Goal: Transaction & Acquisition: Purchase product/service

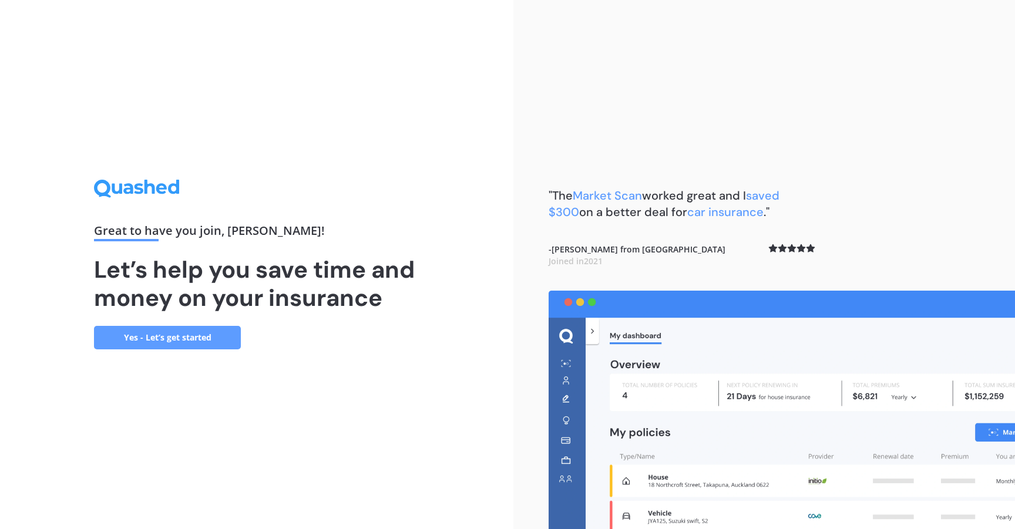
click at [211, 333] on link "Yes - Let’s get started" at bounding box center [167, 337] width 147 height 23
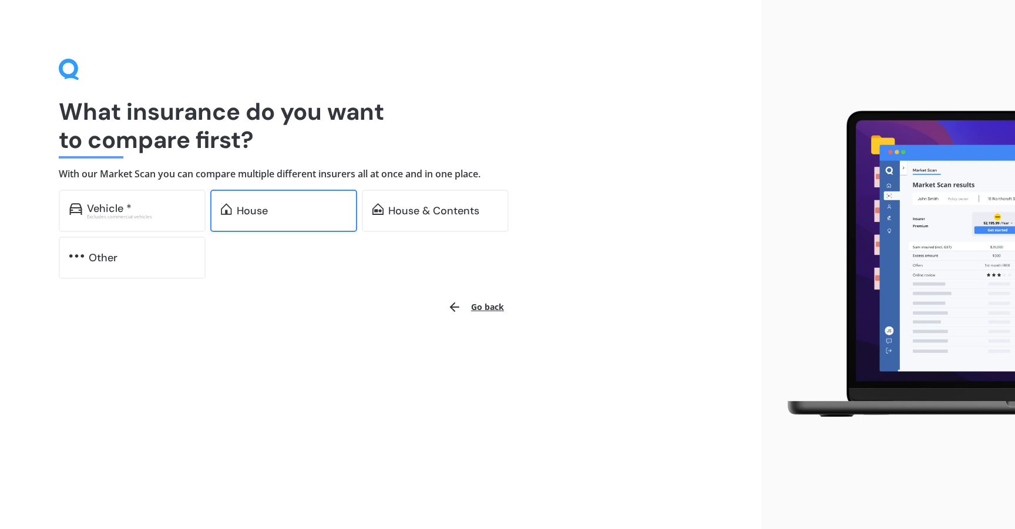
click at [298, 216] on div "House" at bounding box center [283, 211] width 147 height 42
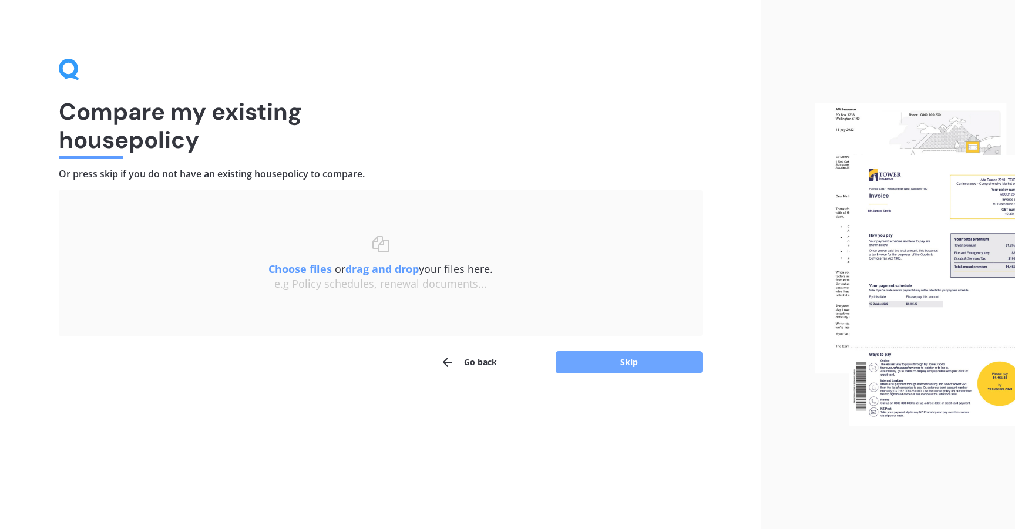
click at [607, 363] on button "Skip" at bounding box center [629, 362] width 147 height 22
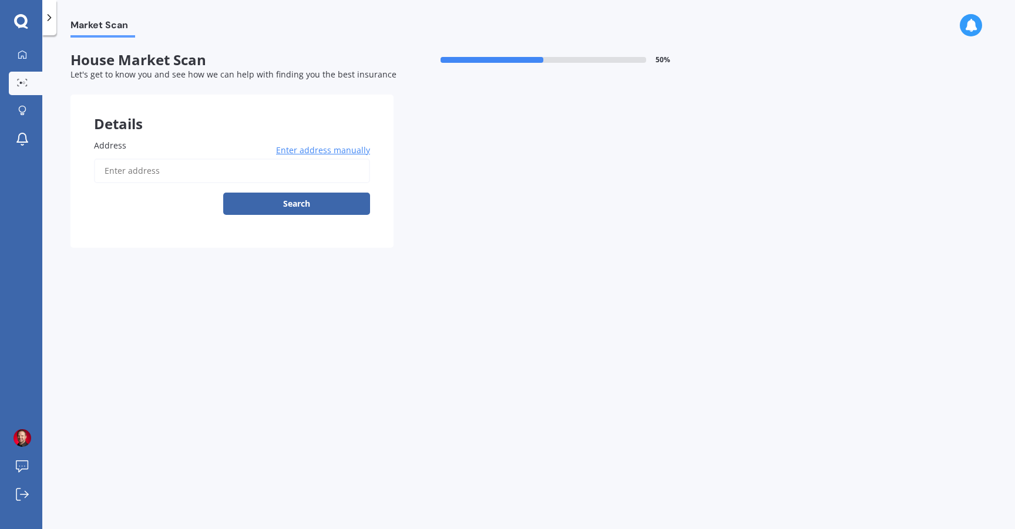
click at [190, 174] on input "Address" at bounding box center [232, 171] width 276 height 25
type input "[STREET_ADDRESS][PERSON_NAME]"
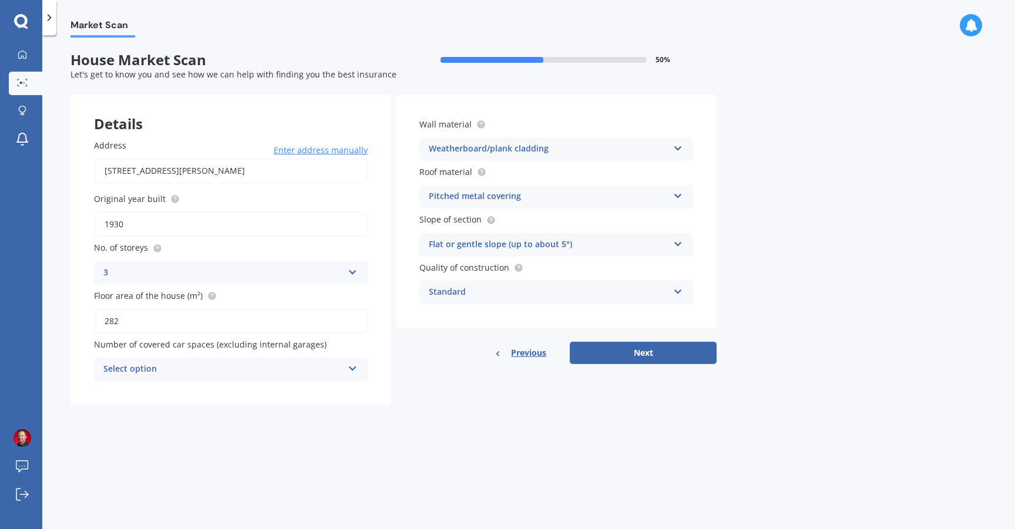
click at [346, 371] on div "Select option 0 1 2 3 4 5+" at bounding box center [231, 369] width 274 height 23
click at [346, 371] on div "0 0 1 2 3 4 5+" at bounding box center [231, 369] width 274 height 23
click at [606, 149] on div "Weatherboard/plank cladding" at bounding box center [549, 149] width 240 height 14
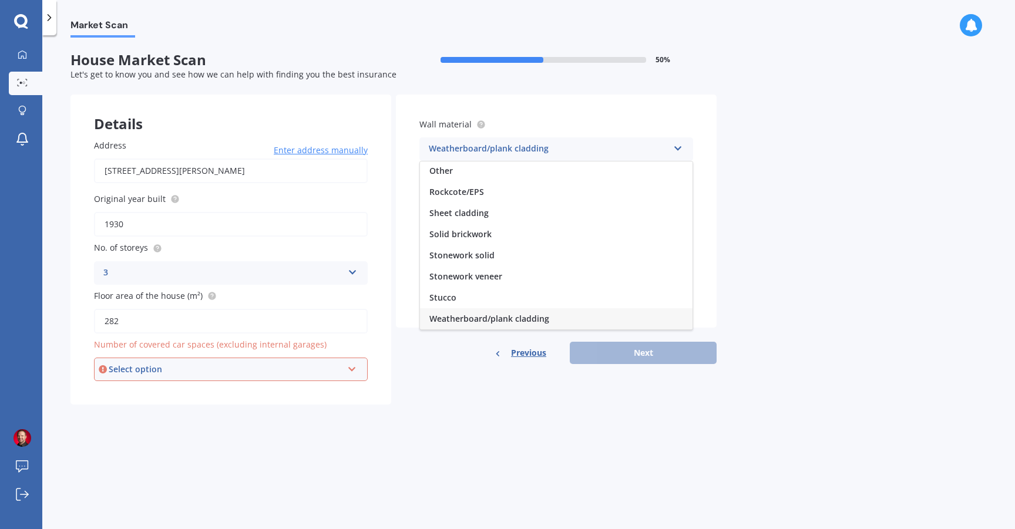
click at [606, 149] on div "Weatherboard/plank cladding" at bounding box center [549, 149] width 240 height 14
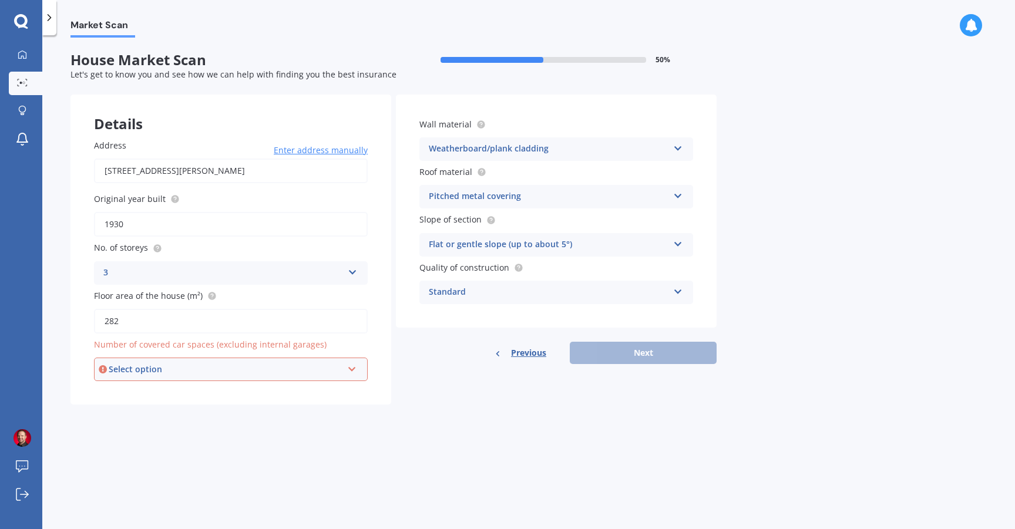
click at [324, 370] on div "Select option" at bounding box center [226, 369] width 234 height 13
click at [313, 388] on div "0" at bounding box center [230, 391] width 271 height 21
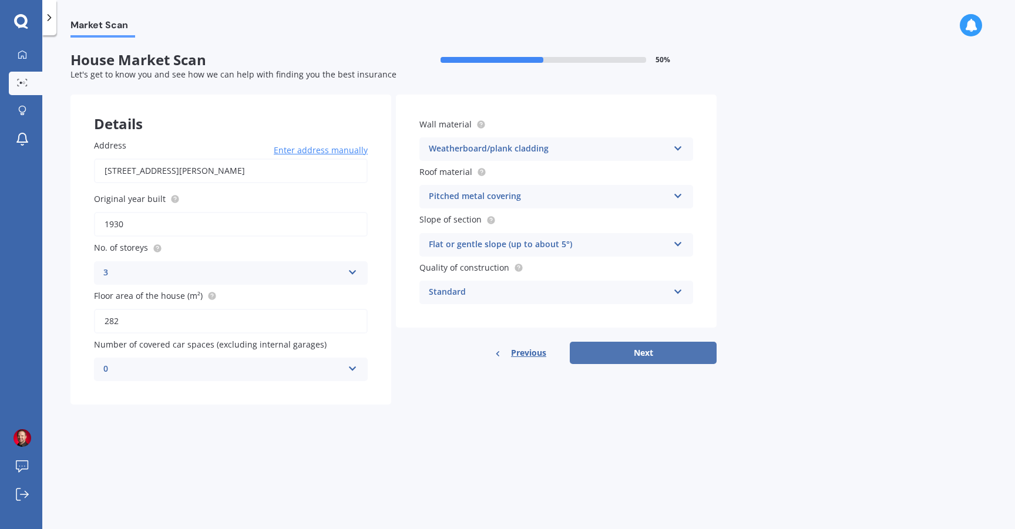
click at [617, 352] on button "Next" at bounding box center [643, 353] width 147 height 22
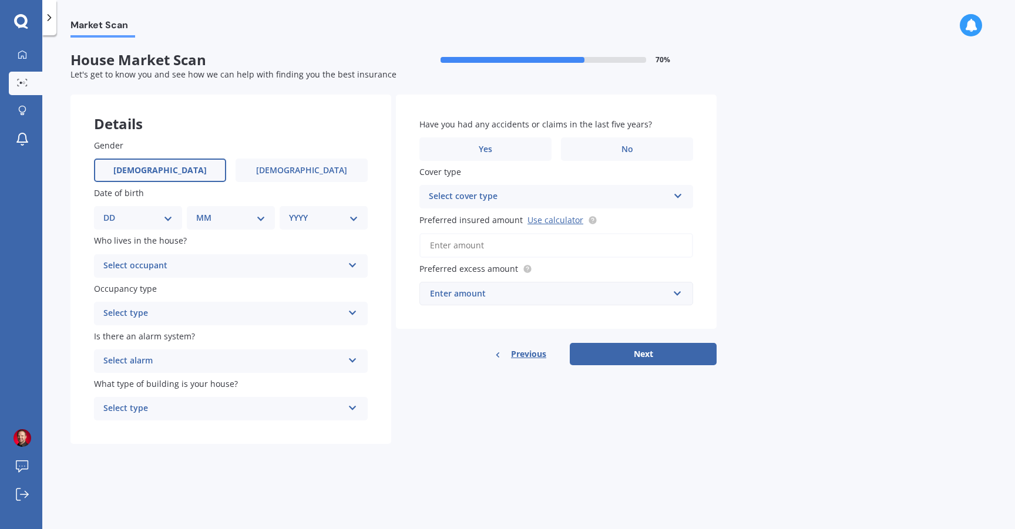
click at [172, 168] on label "[DEMOGRAPHIC_DATA]" at bounding box center [160, 170] width 132 height 23
click at [0, 0] on input "[DEMOGRAPHIC_DATA]" at bounding box center [0, 0] width 0 height 0
click at [617, 141] on label "No" at bounding box center [627, 148] width 132 height 23
click at [0, 0] on input "No" at bounding box center [0, 0] width 0 height 0
click at [142, 223] on select "DD 01 02 03 04 05 06 07 08 09 10 11 12 13 14 15 16 17 18 19 20 21 22 23 24 25 2…" at bounding box center [137, 217] width 69 height 13
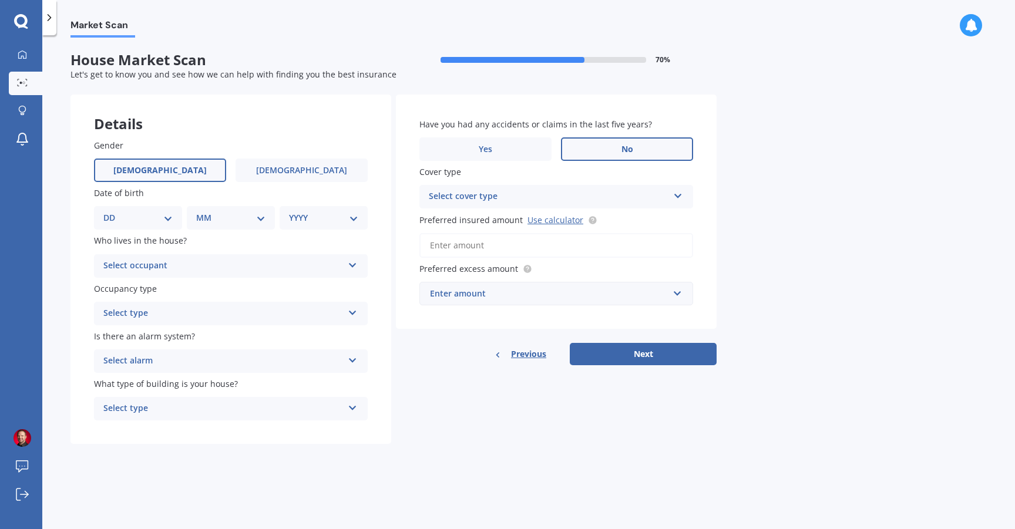
select select "21"
click at [113, 212] on select "DD 01 02 03 04 05 06 07 08 09 10 11 12 13 14 15 16 17 18 19 20 21 22 23 24 25 2…" at bounding box center [137, 217] width 69 height 13
click at [230, 217] on select "MM 01 02 03 04 05 06 07 08 09 10 11 12" at bounding box center [233, 217] width 65 height 13
select select "09"
click at [201, 212] on select "MM 01 02 03 04 05 06 07 08 09 10 11 12" at bounding box center [233, 217] width 65 height 13
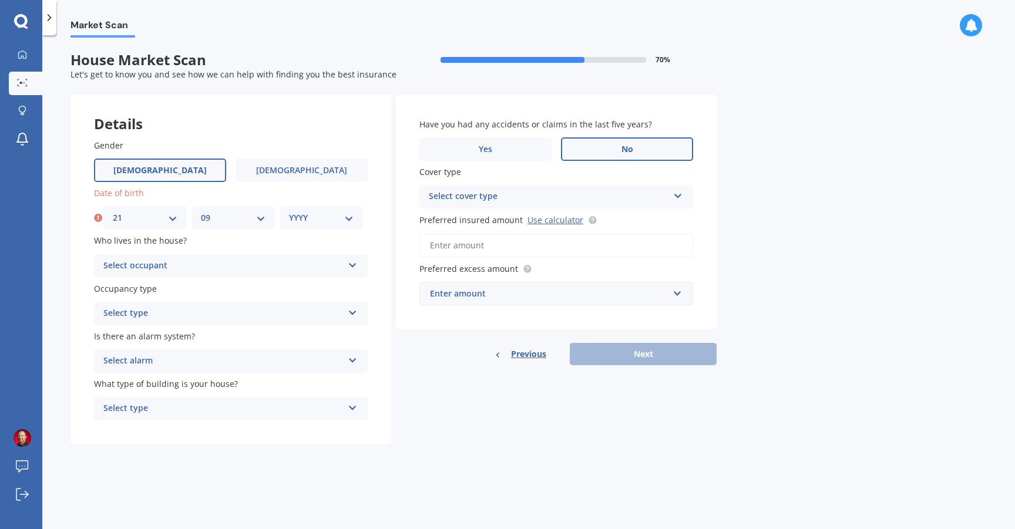
click at [306, 216] on select "YYYY 2009 2008 2007 2006 2005 2004 2003 2002 2001 2000 1999 1998 1997 1996 1995…" at bounding box center [321, 217] width 65 height 13
select select "1984"
click at [289, 212] on select "YYYY 2009 2008 2007 2006 2005 2004 2003 2002 2001 2000 1999 1998 1997 1996 1995…" at bounding box center [321, 217] width 65 height 13
click at [283, 268] on div "Select occupant" at bounding box center [223, 266] width 240 height 14
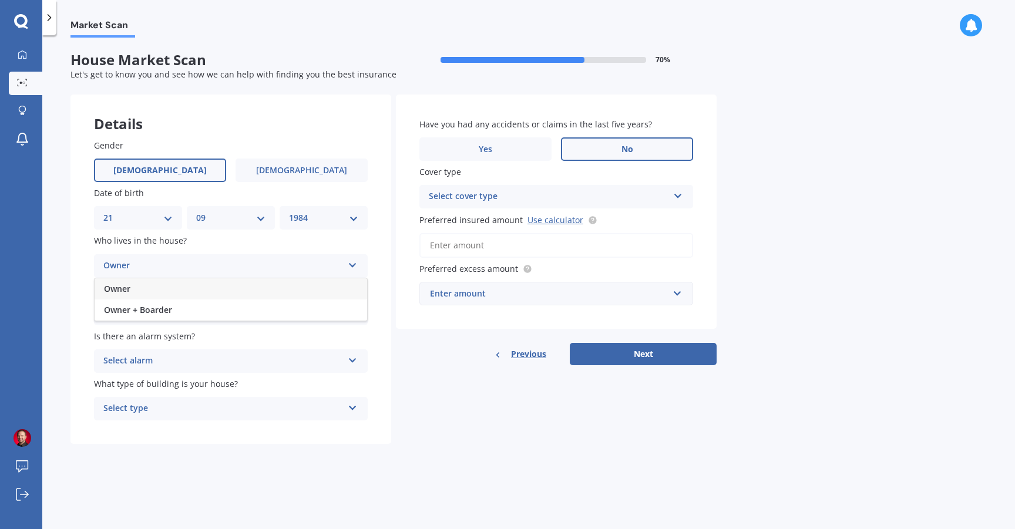
click at [277, 284] on div "Owner" at bounding box center [231, 288] width 273 height 21
click at [277, 311] on div "Select type" at bounding box center [223, 314] width 240 height 14
click at [266, 338] on div "Permanent" at bounding box center [231, 336] width 273 height 21
click at [267, 358] on div "Select alarm" at bounding box center [223, 361] width 240 height 14
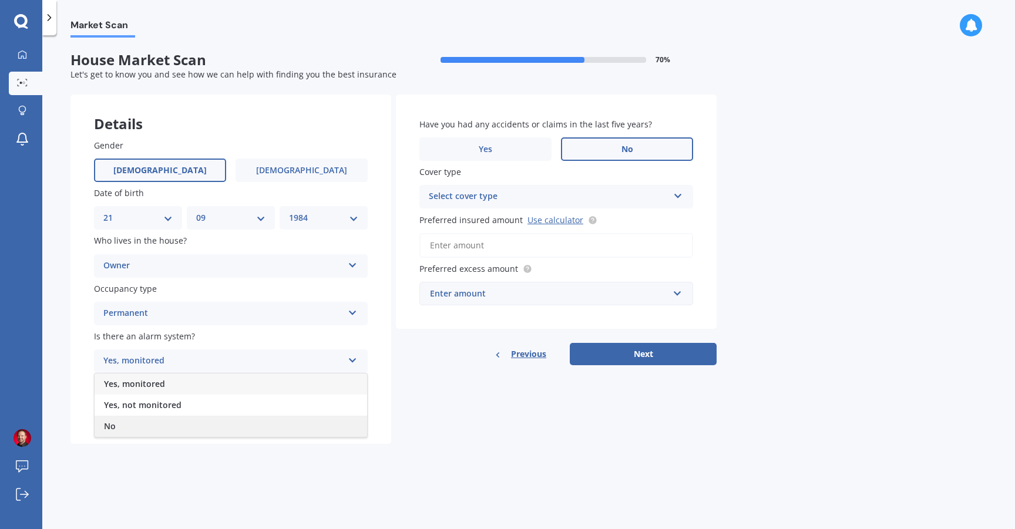
click at [241, 424] on div "No" at bounding box center [231, 426] width 273 height 21
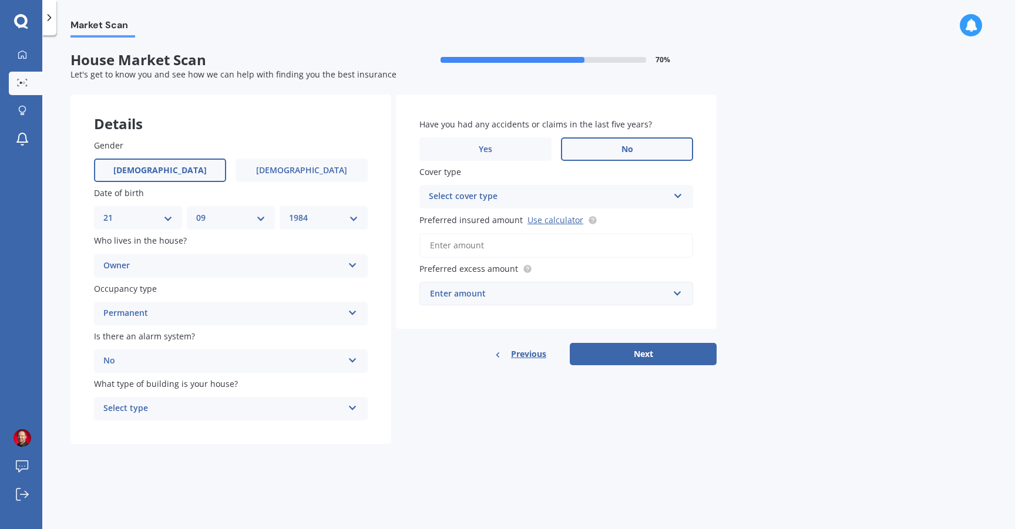
click at [276, 408] on div "Select type" at bounding box center [223, 409] width 240 height 14
click at [270, 431] on div "Freestanding" at bounding box center [231, 431] width 273 height 21
click at [592, 199] on div "Select cover type" at bounding box center [549, 197] width 240 height 14
click at [595, 196] on div "High" at bounding box center [549, 197] width 240 height 14
click at [605, 193] on div "Select cover type" at bounding box center [551, 196] width 234 height 13
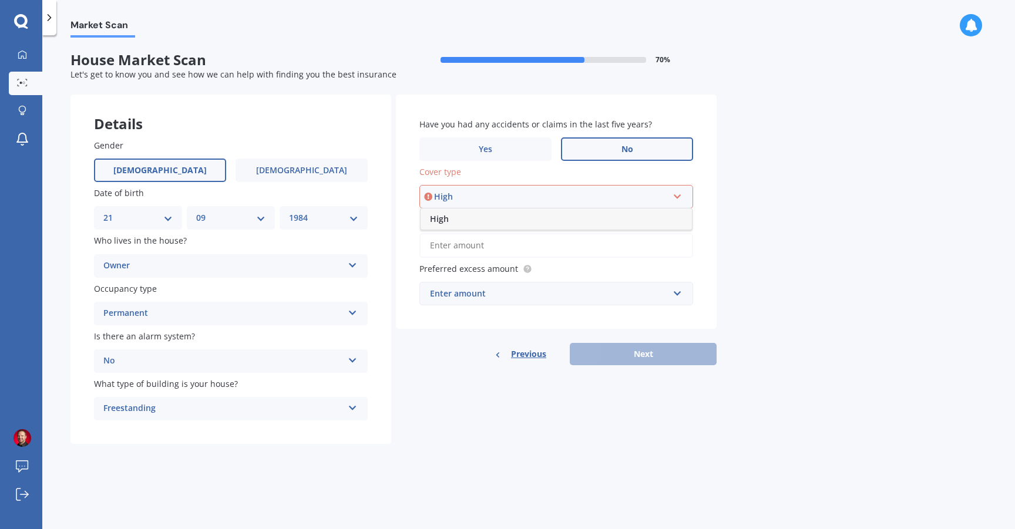
click at [592, 218] on div "High" at bounding box center [556, 219] width 271 height 21
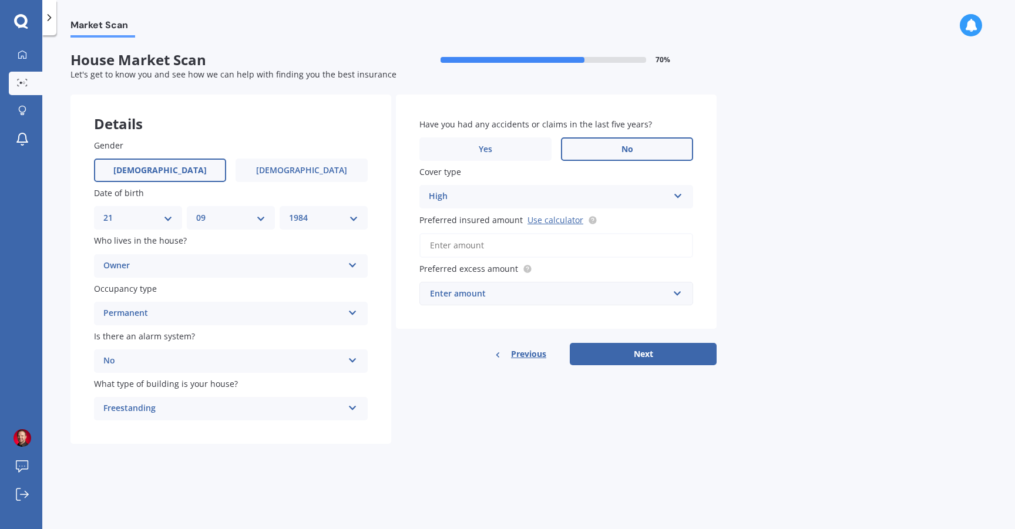
click at [751, 200] on div "Market Scan House Market Scan 70 % Let's get to know you and see how we can hel…" at bounding box center [528, 285] width 973 height 494
click at [632, 251] on input "Preferred insured amount Use calculator" at bounding box center [556, 245] width 274 height 25
click at [586, 292] on div "Enter amount" at bounding box center [549, 293] width 239 height 13
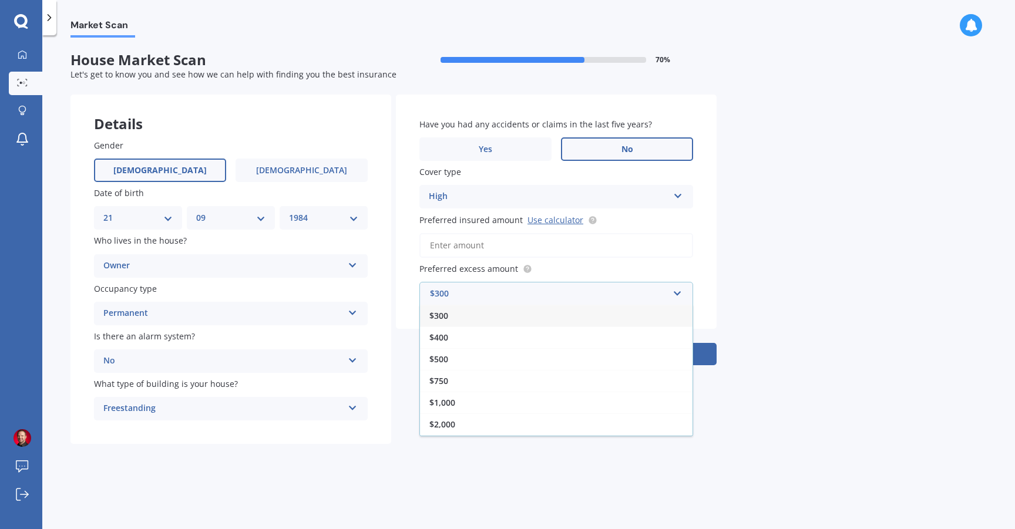
click at [757, 267] on div "Market Scan House Market Scan 70 % Let's get to know you and see how we can hel…" at bounding box center [528, 285] width 973 height 494
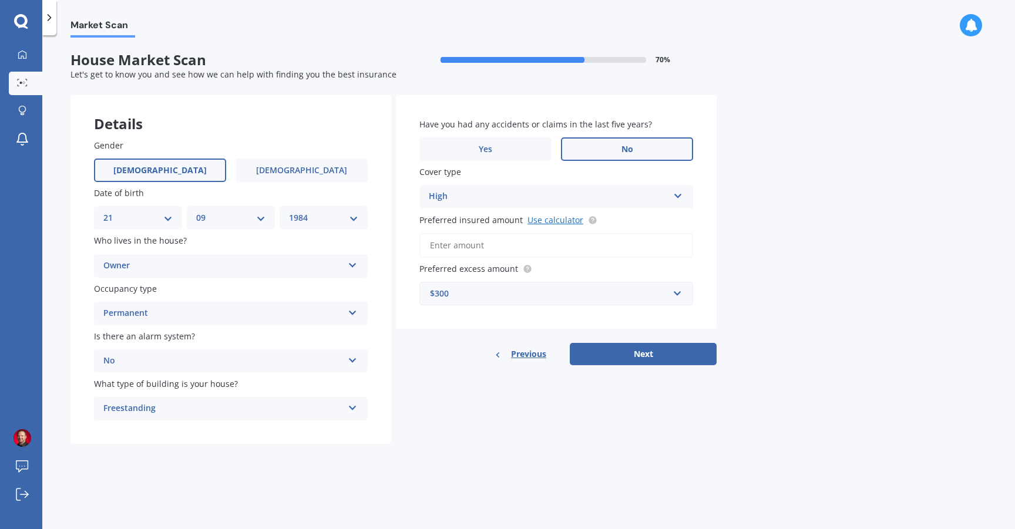
click at [558, 219] on link "Use calculator" at bounding box center [556, 219] width 56 height 11
click at [533, 251] on input "Preferred insured amount Use calculator" at bounding box center [556, 245] width 274 height 25
paste input "$1,333,334"
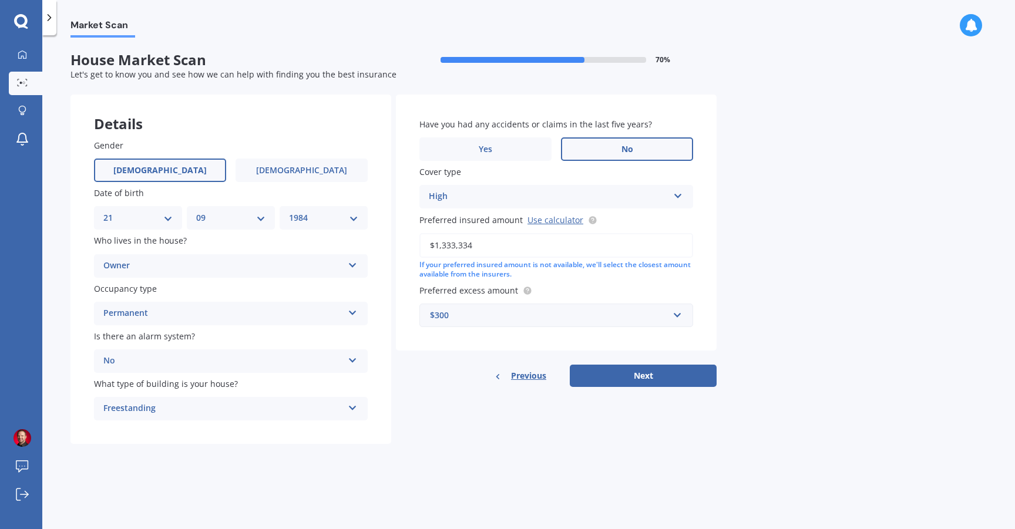
type input "$1,333,334"
click at [747, 297] on div "Market Scan House Market Scan 70 % Let's get to know you and see how we can hel…" at bounding box center [528, 285] width 973 height 494
click at [669, 315] on input "text" at bounding box center [552, 315] width 263 height 22
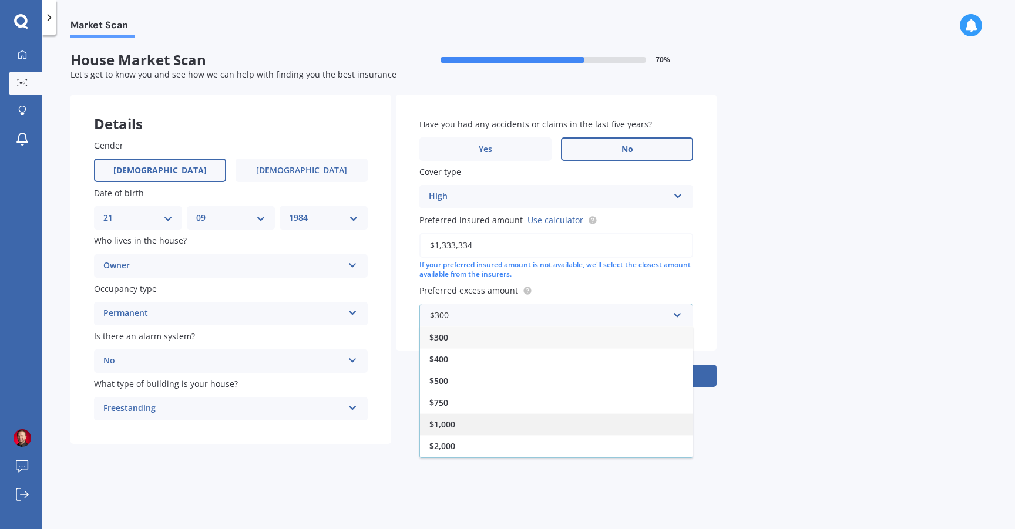
click at [492, 432] on div "$1,000" at bounding box center [556, 425] width 273 height 22
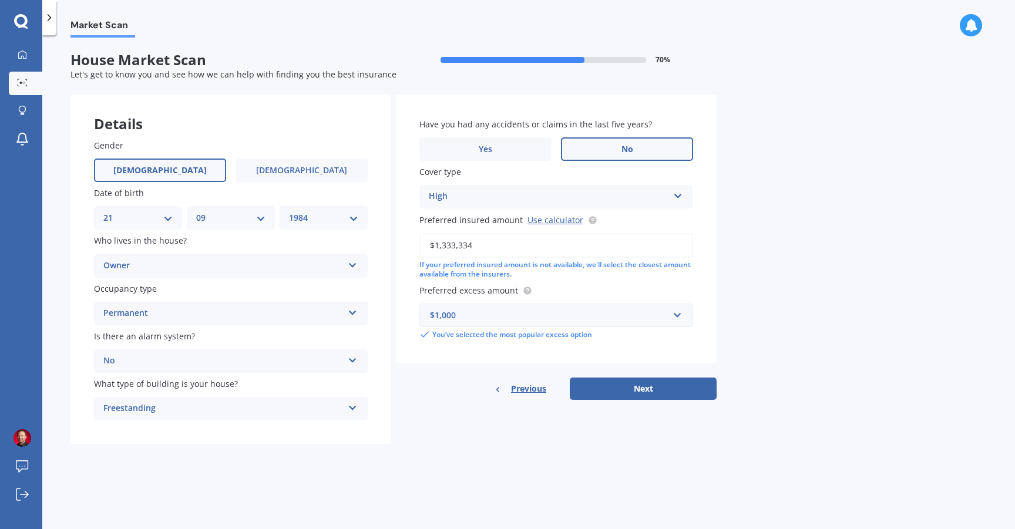
click at [559, 317] on div "$1,000" at bounding box center [549, 315] width 239 height 13
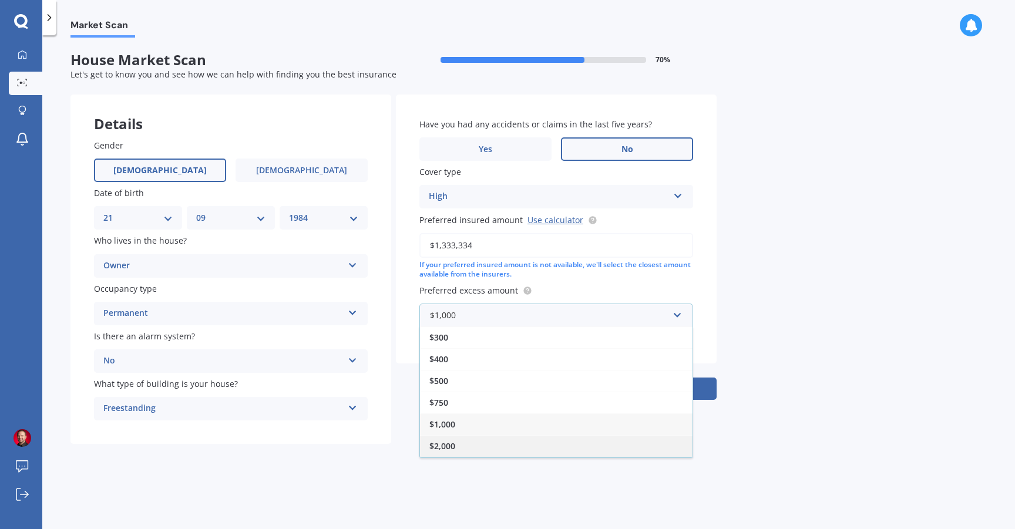
click at [505, 447] on div "$2,000" at bounding box center [556, 446] width 273 height 22
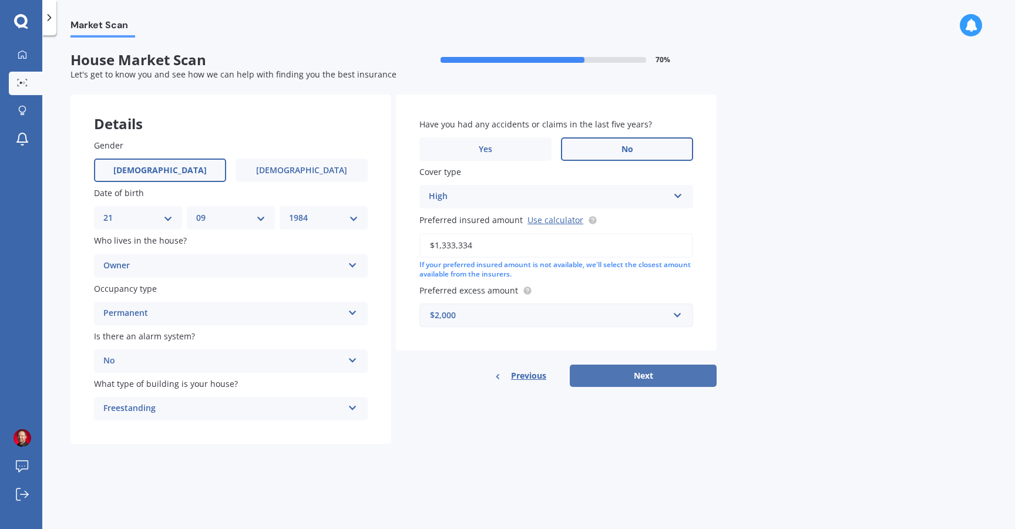
click at [606, 374] on button "Next" at bounding box center [643, 376] width 147 height 22
select select "21"
select select "09"
select select "1984"
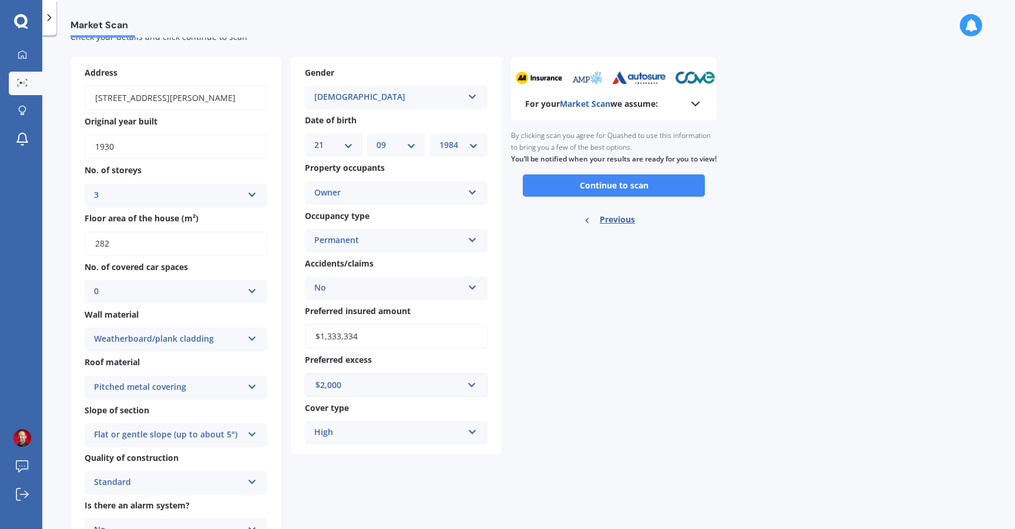
scroll to position [37, 0]
click at [699, 195] on button "Continue to scan" at bounding box center [614, 186] width 182 height 22
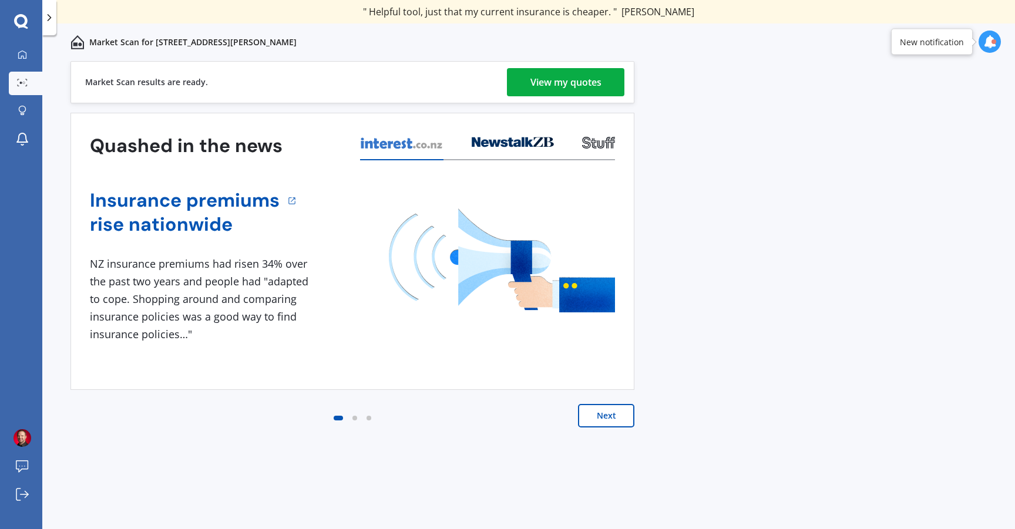
click at [586, 82] on div "View my quotes" at bounding box center [565, 82] width 71 height 28
